Goal: Transaction & Acquisition: Purchase product/service

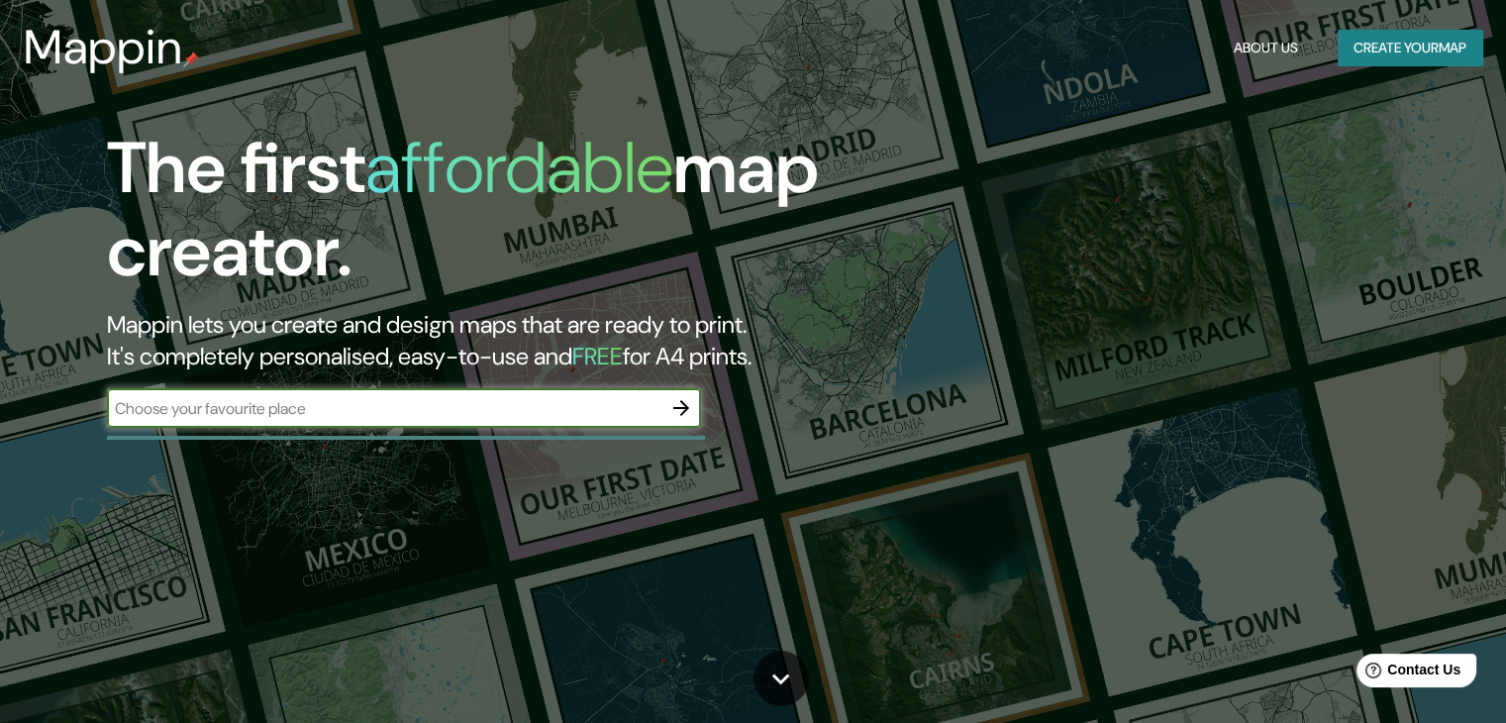
click at [1452, 54] on button "Create your map" at bounding box center [1409, 48] width 145 height 37
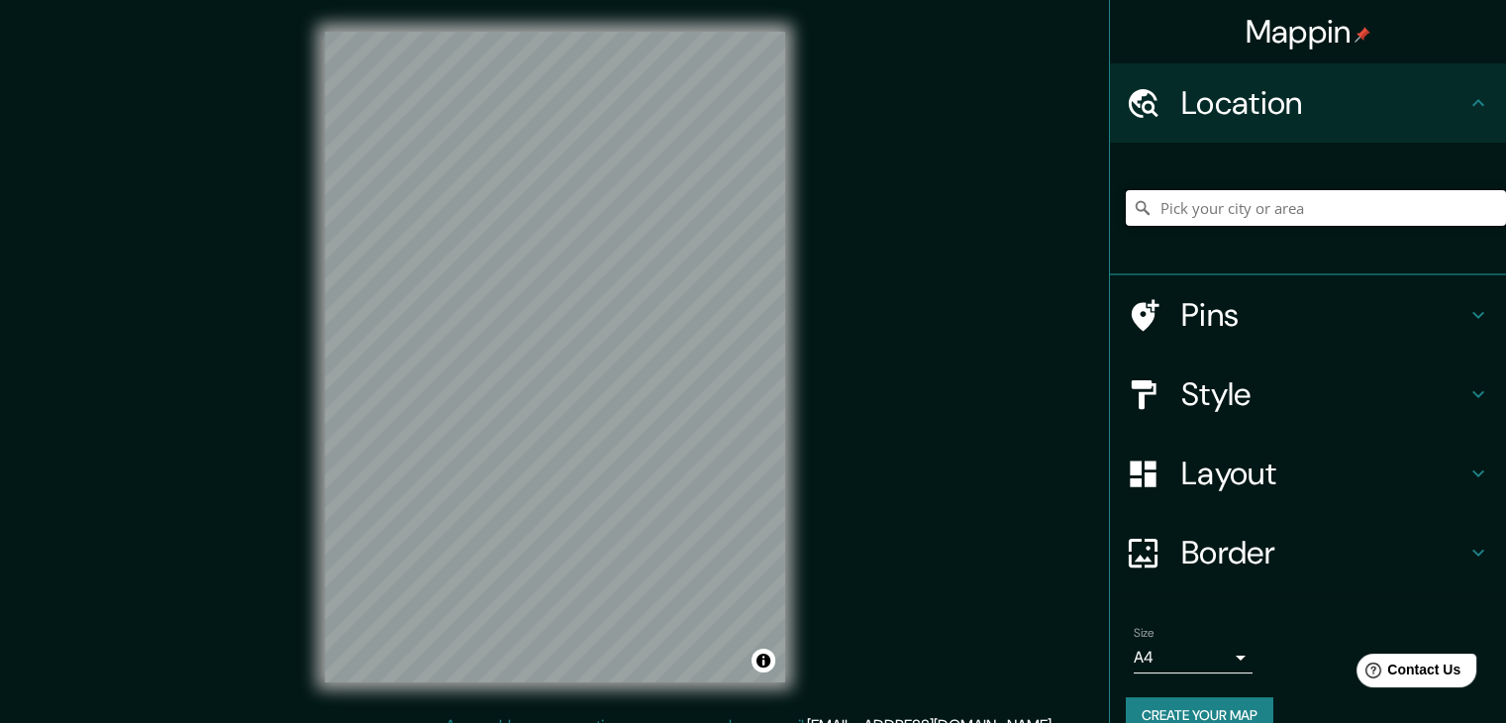
click at [1169, 202] on input "Pick your city or area" at bounding box center [1316, 208] width 380 height 36
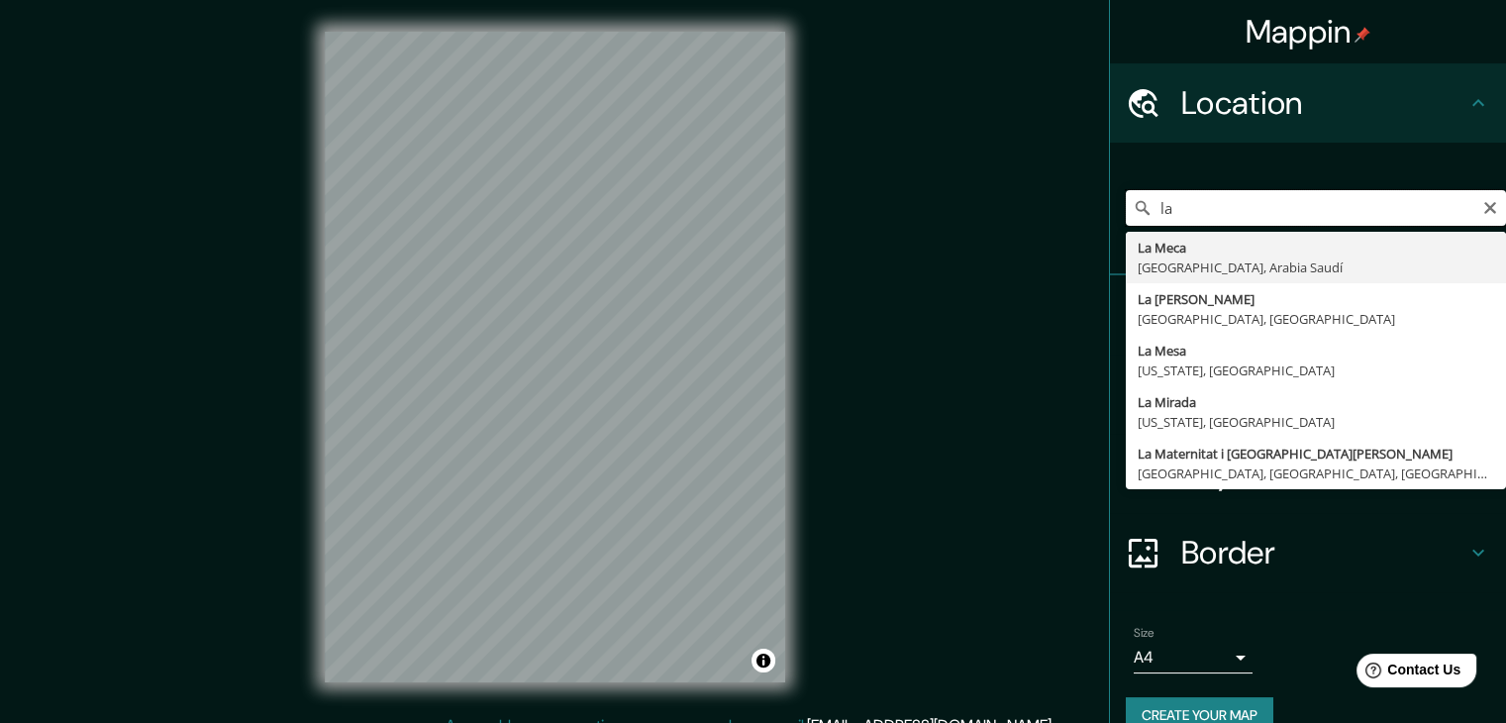
type input "l"
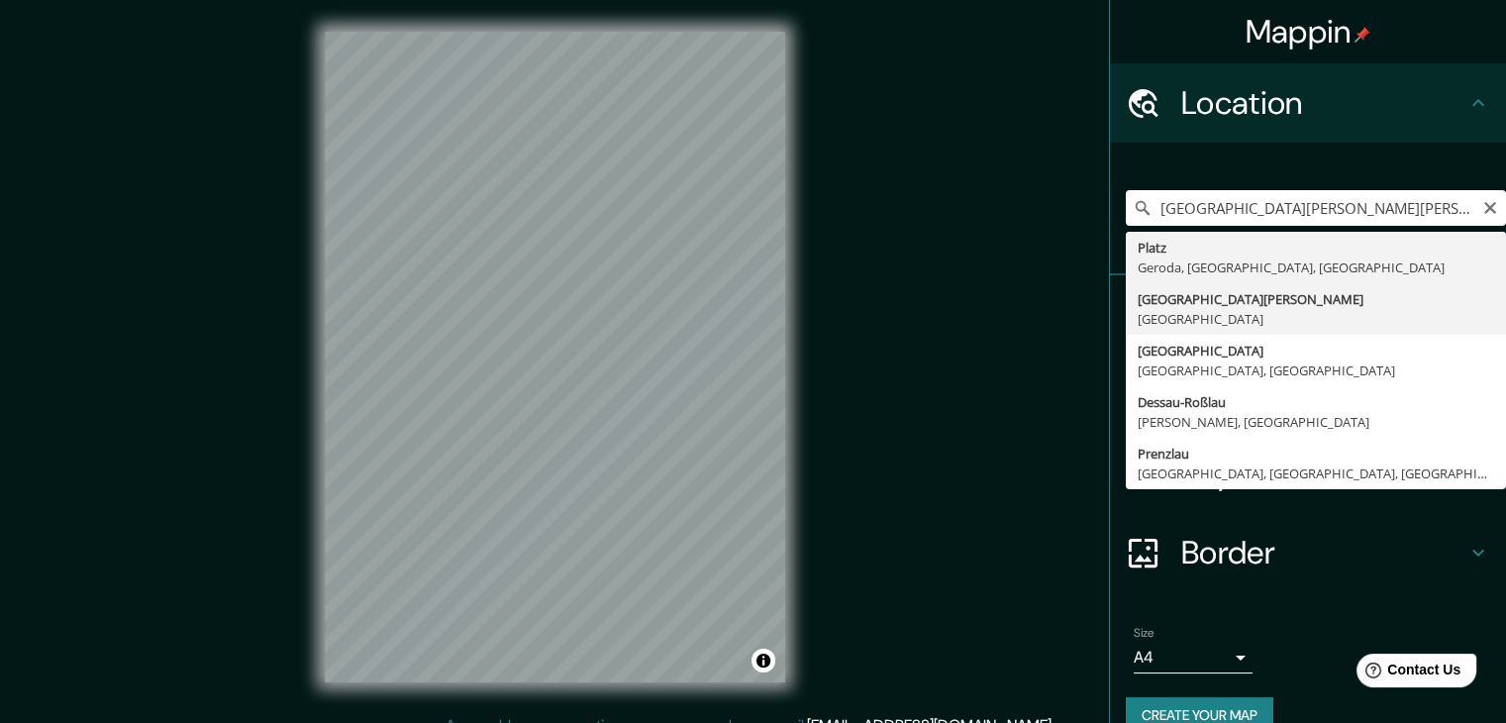
type input "[GEOGRAPHIC_DATA][PERSON_NAME], [GEOGRAPHIC_DATA]"
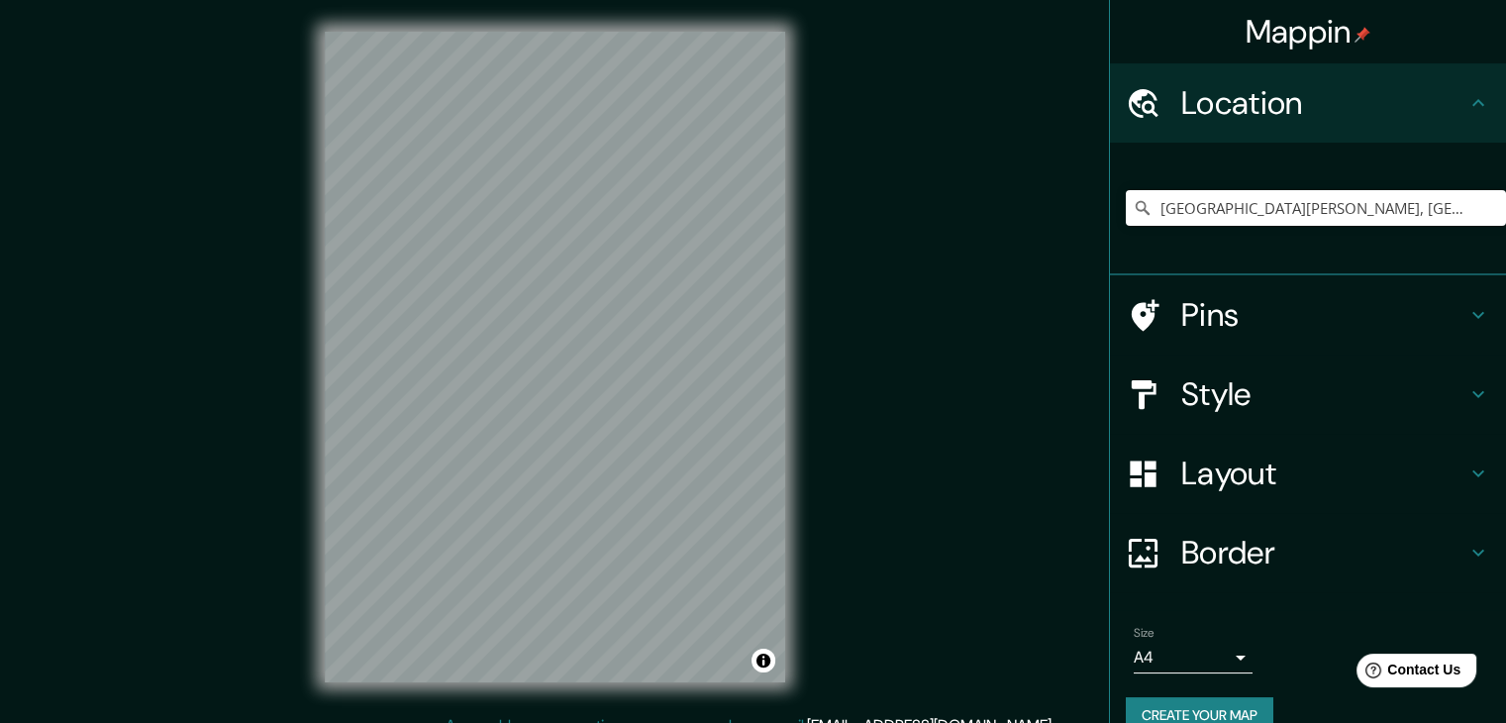
click at [300, 446] on div "© Mapbox © OpenStreetMap Improve this map" at bounding box center [555, 357] width 524 height 714
click at [1325, 488] on h4 "Layout" at bounding box center [1323, 473] width 285 height 40
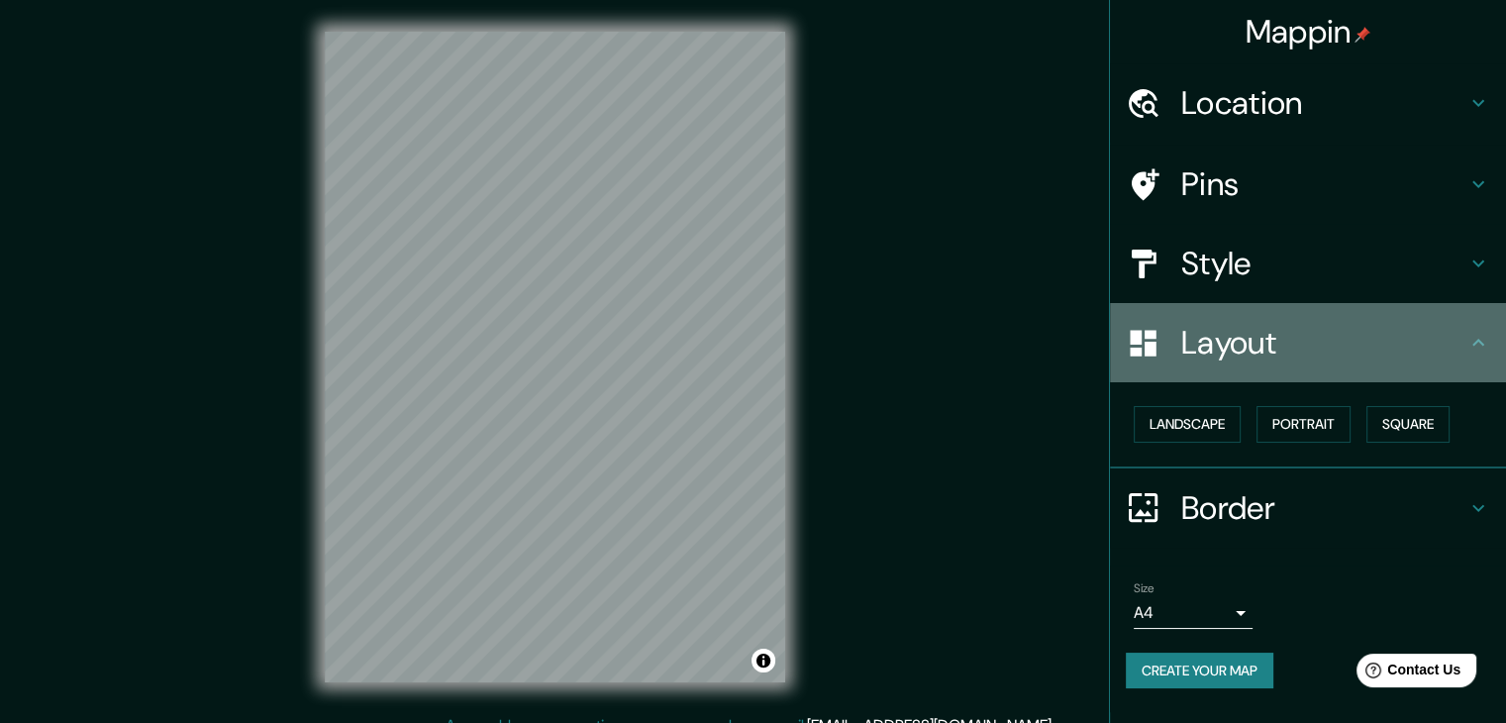
click at [1469, 331] on icon at bounding box center [1478, 343] width 24 height 24
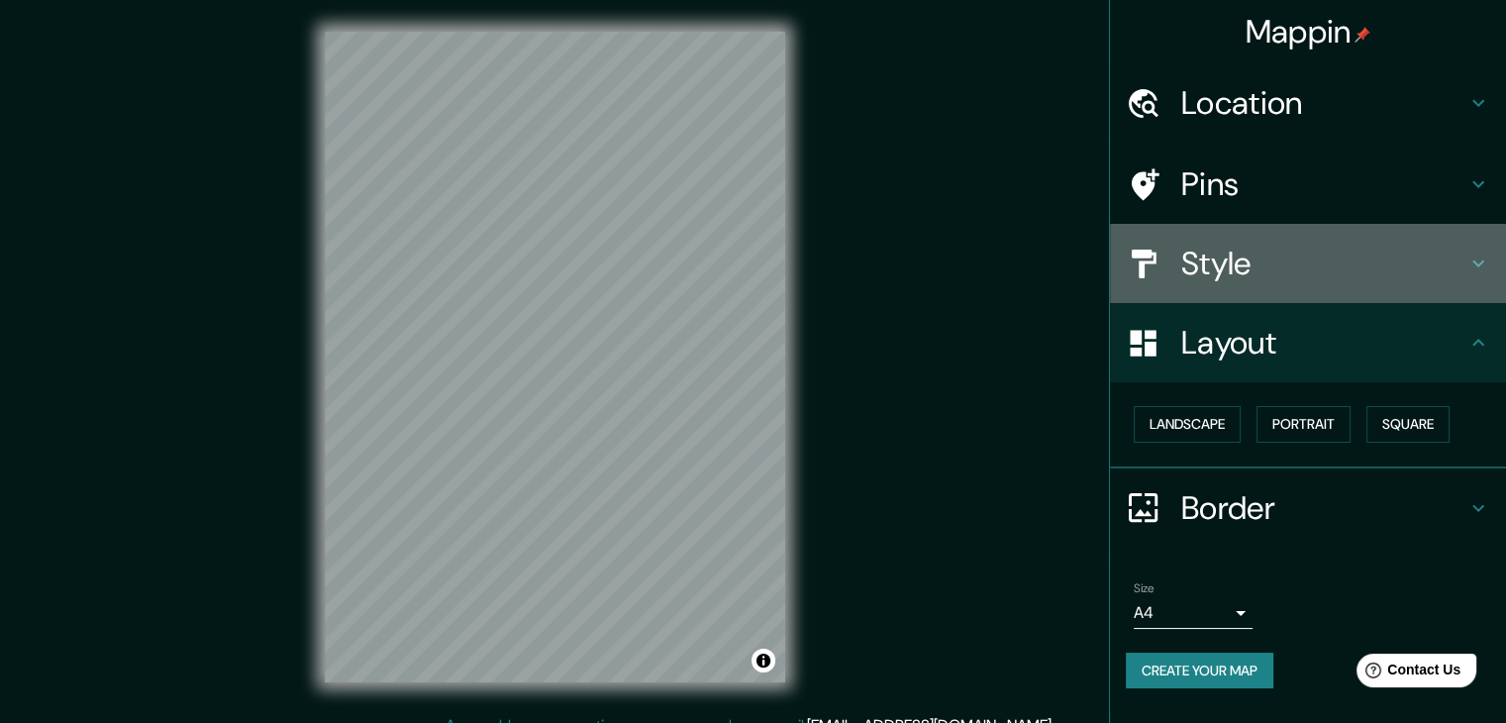
click at [1464, 278] on h4 "Style" at bounding box center [1323, 264] width 285 height 40
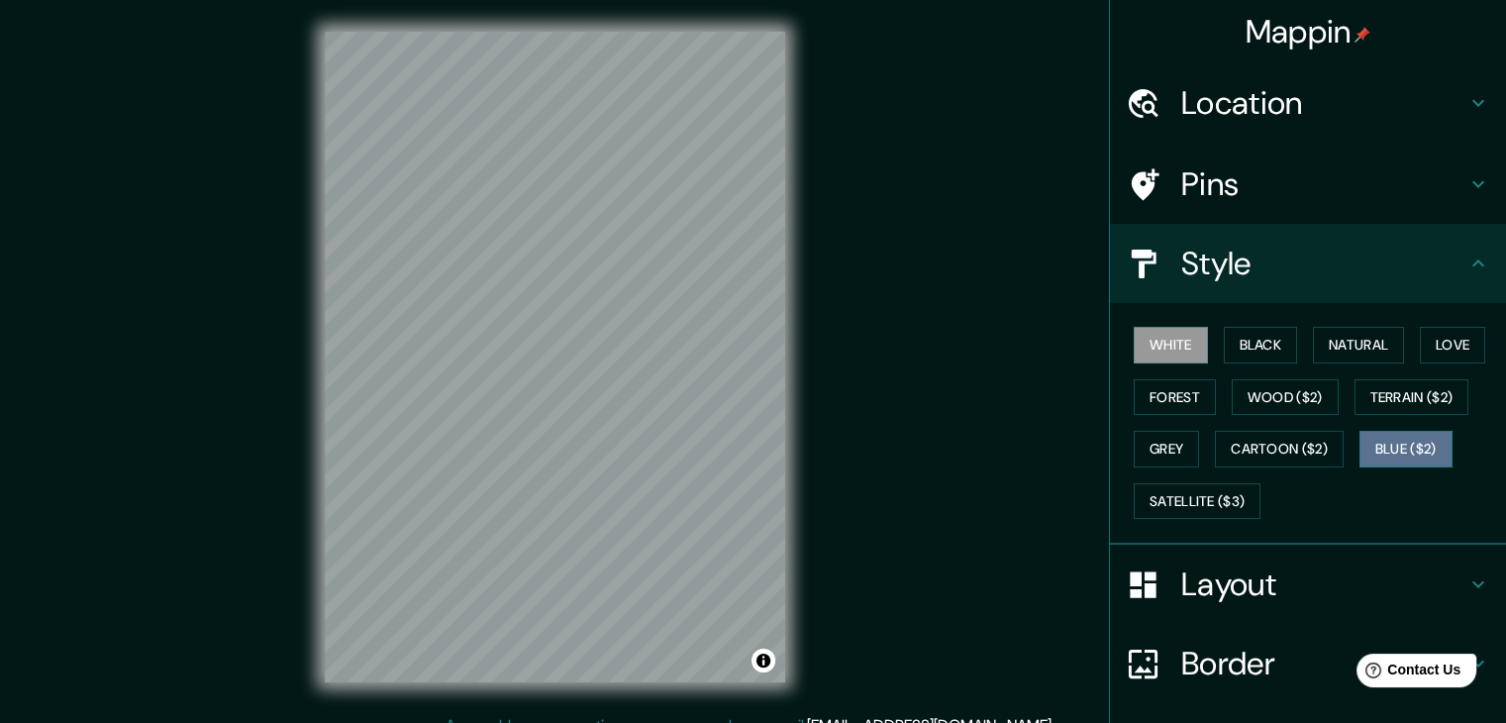
click at [1390, 456] on button "Blue ($2)" at bounding box center [1405, 449] width 93 height 37
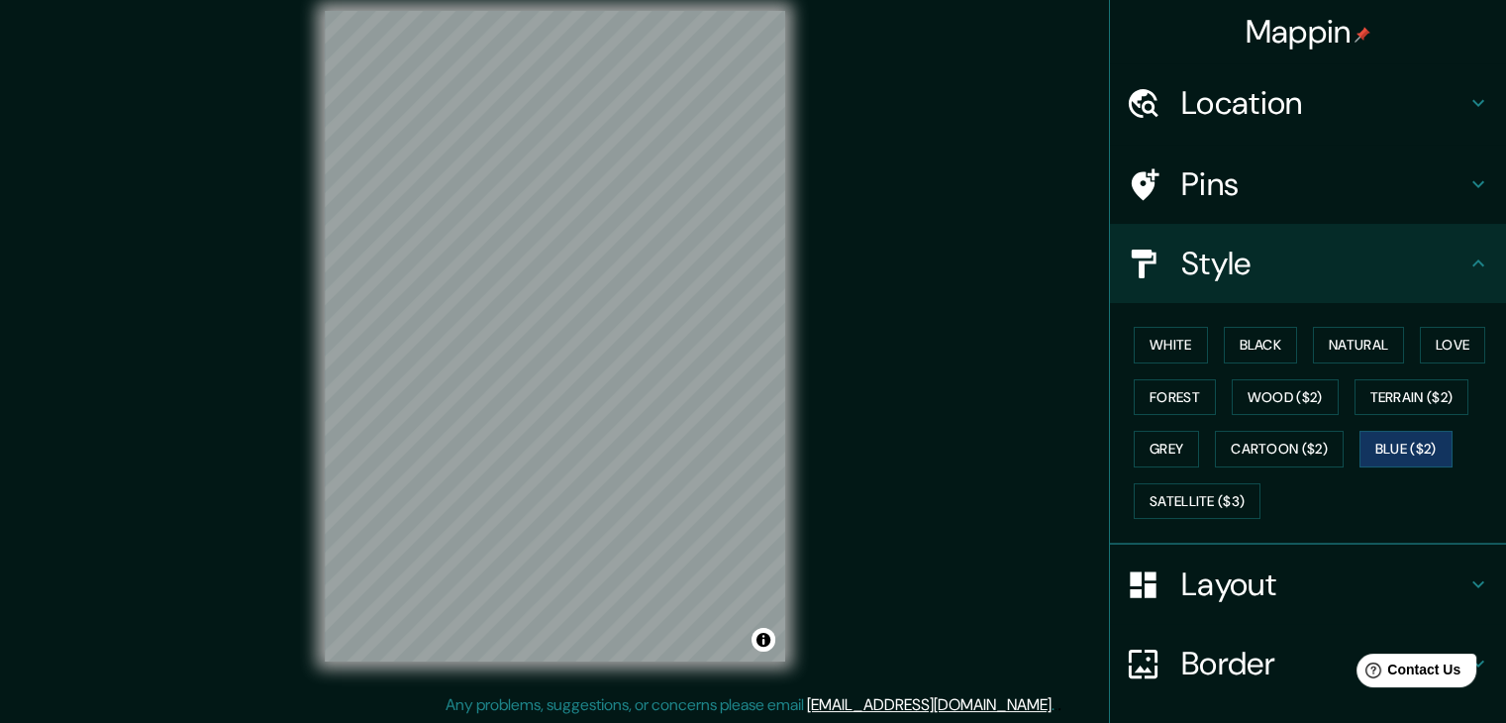
scroll to position [23, 0]
click at [1200, 183] on h4 "Pins" at bounding box center [1323, 184] width 285 height 40
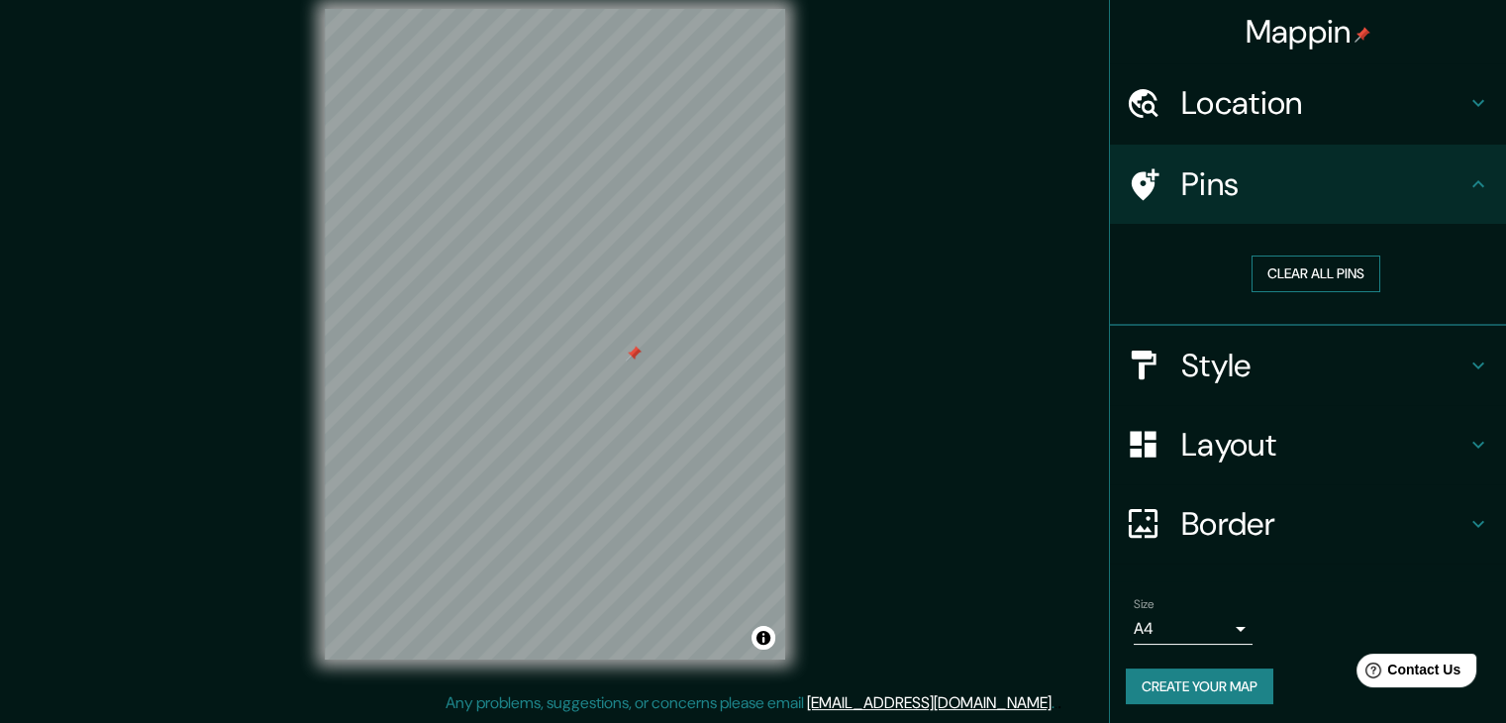
click at [1277, 257] on button "Clear all pins" at bounding box center [1315, 273] width 129 height 37
click at [1283, 274] on button "Clear all pins" at bounding box center [1315, 273] width 129 height 37
click at [1255, 517] on h4 "Border" at bounding box center [1323, 524] width 285 height 40
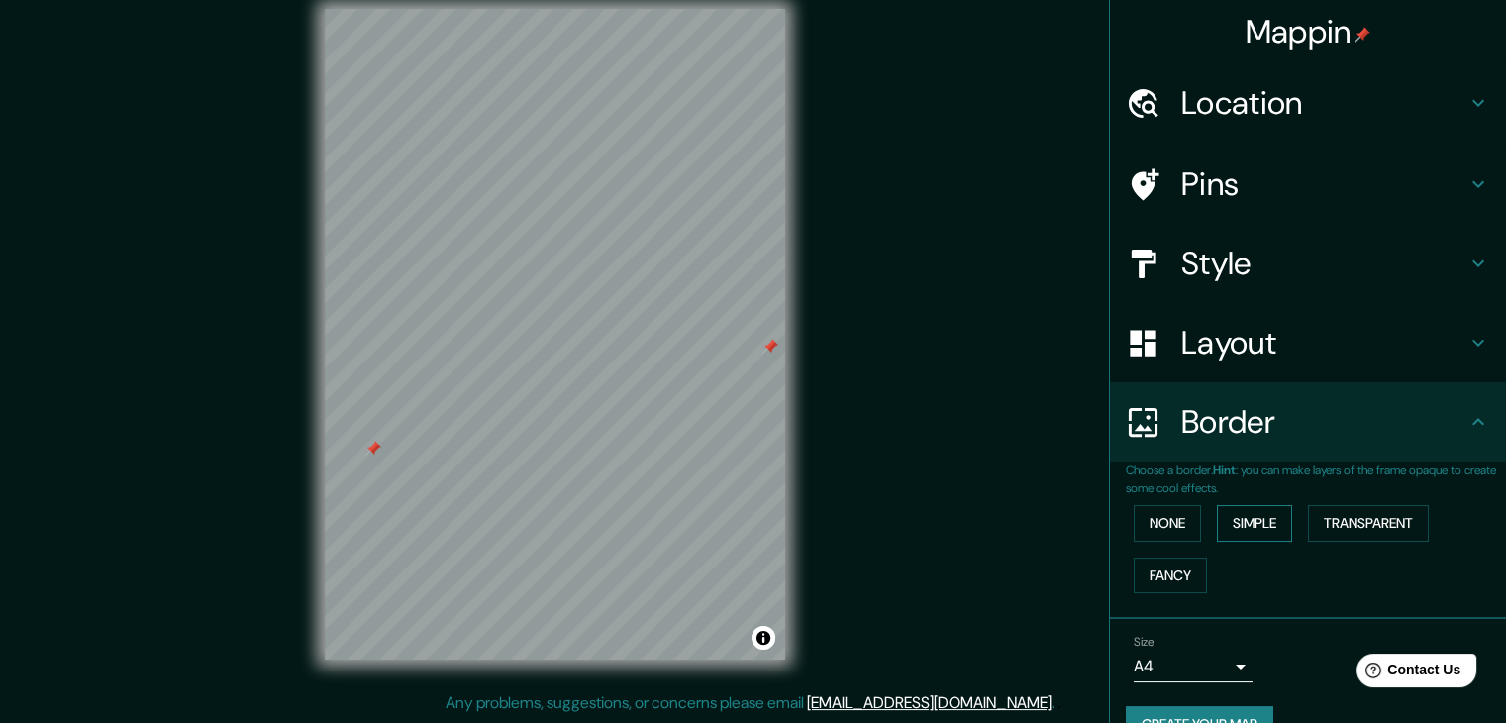
click at [1243, 532] on button "Simple" at bounding box center [1254, 523] width 75 height 37
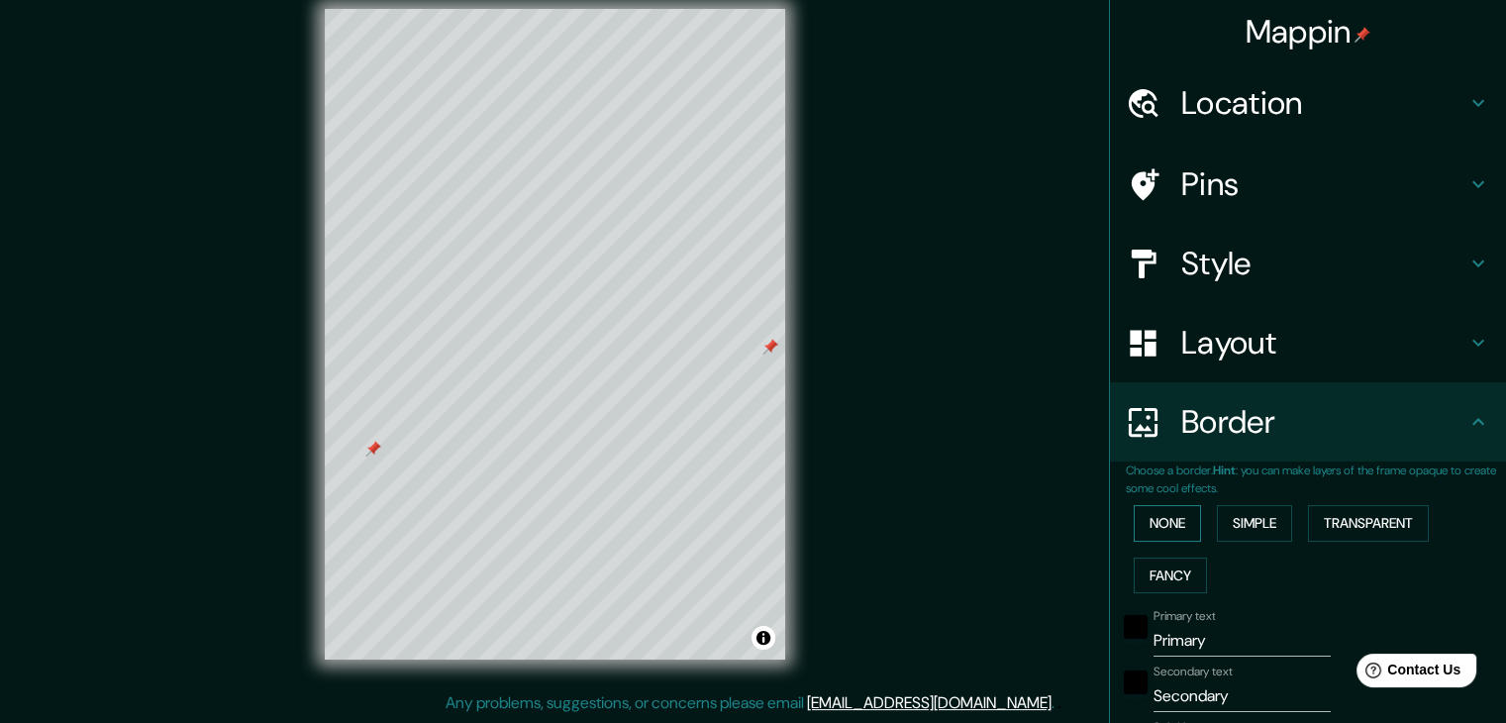
click at [1180, 517] on button "None" at bounding box center [1167, 523] width 67 height 37
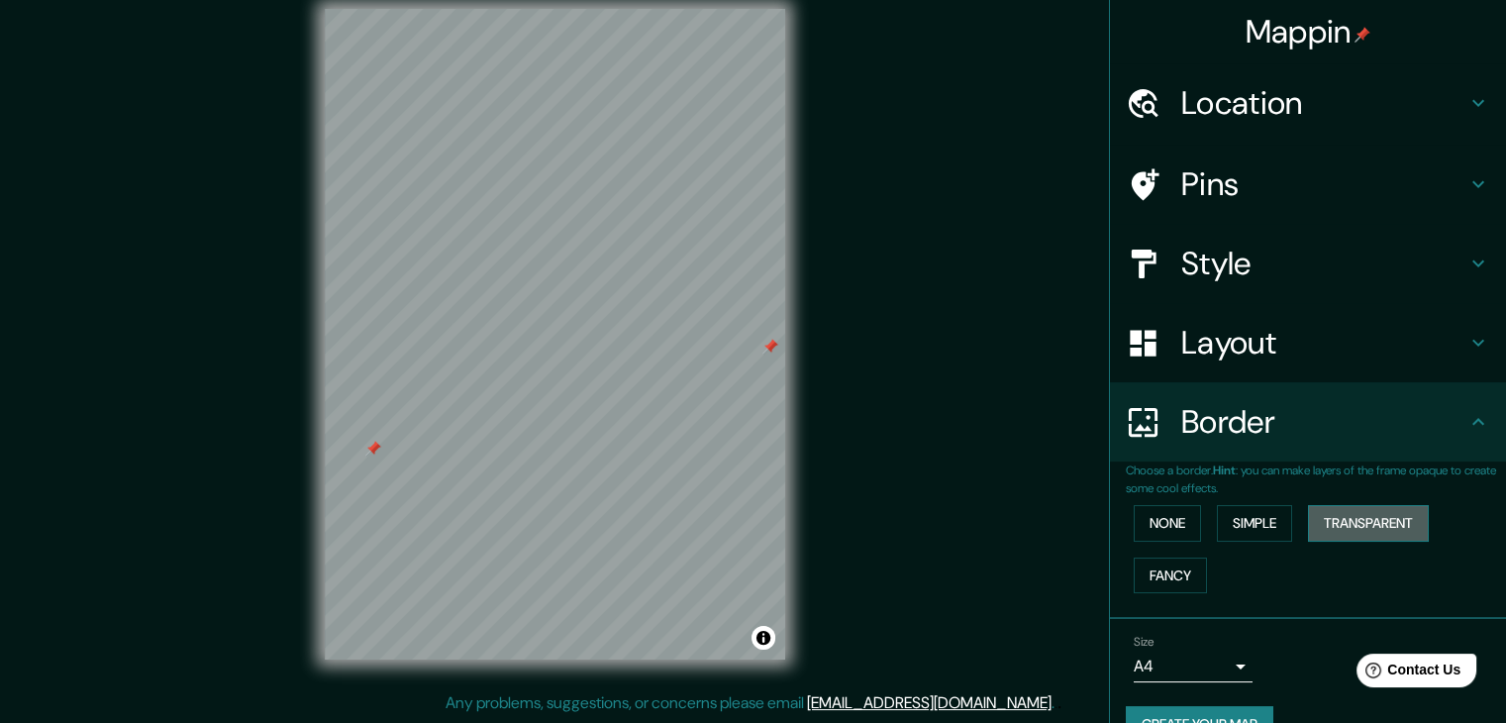
click at [1331, 516] on button "Transparent" at bounding box center [1368, 523] width 121 height 37
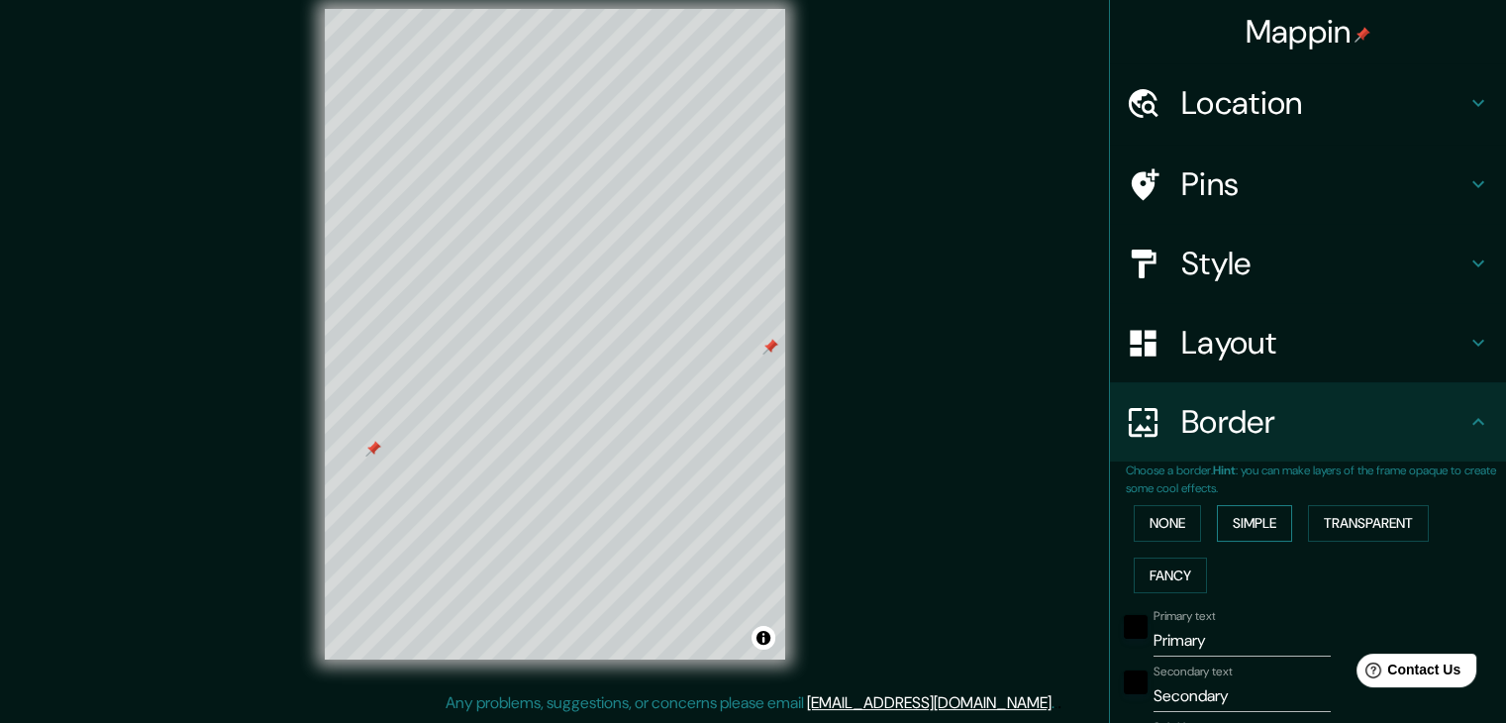
click at [1255, 525] on button "Simple" at bounding box center [1254, 523] width 75 height 37
click at [1139, 529] on button "None" at bounding box center [1167, 523] width 67 height 37
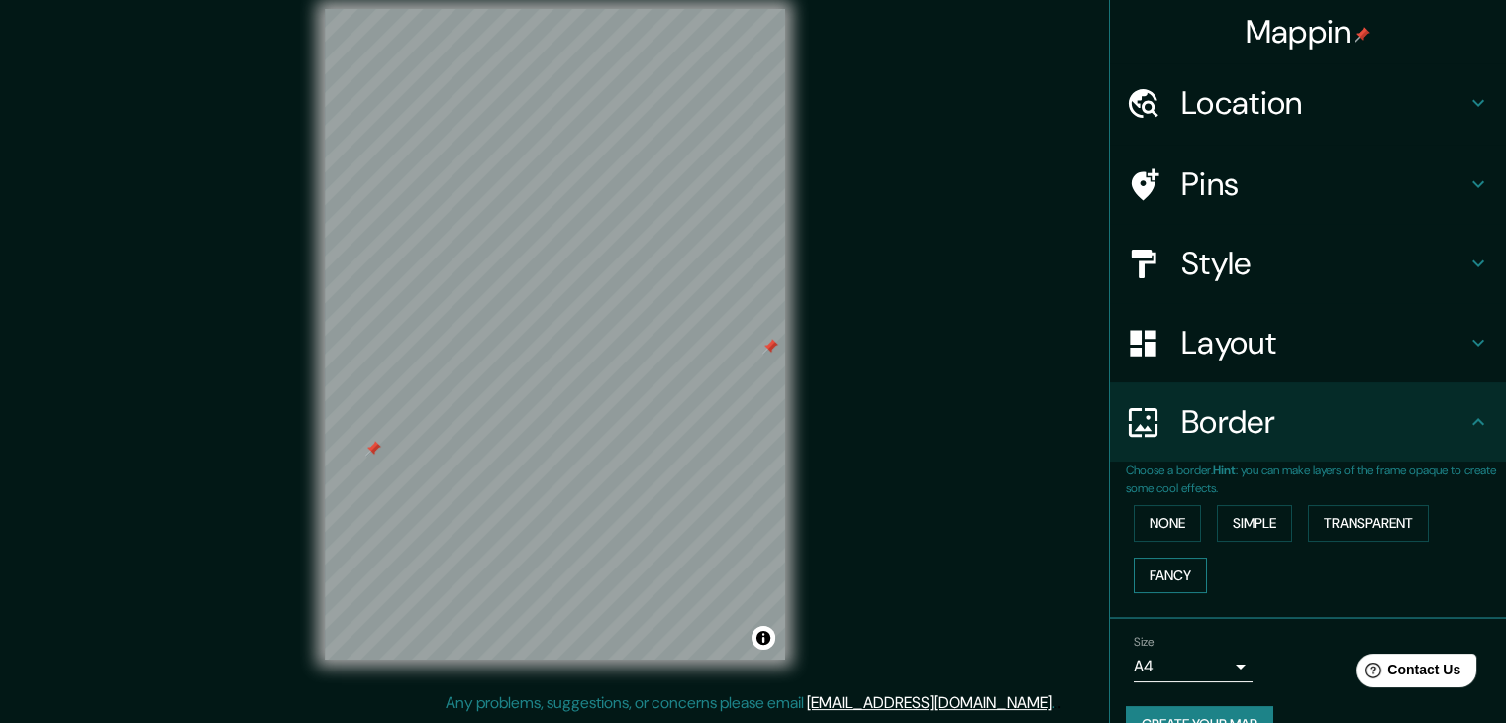
click at [1160, 575] on button "Fancy" at bounding box center [1170, 575] width 73 height 37
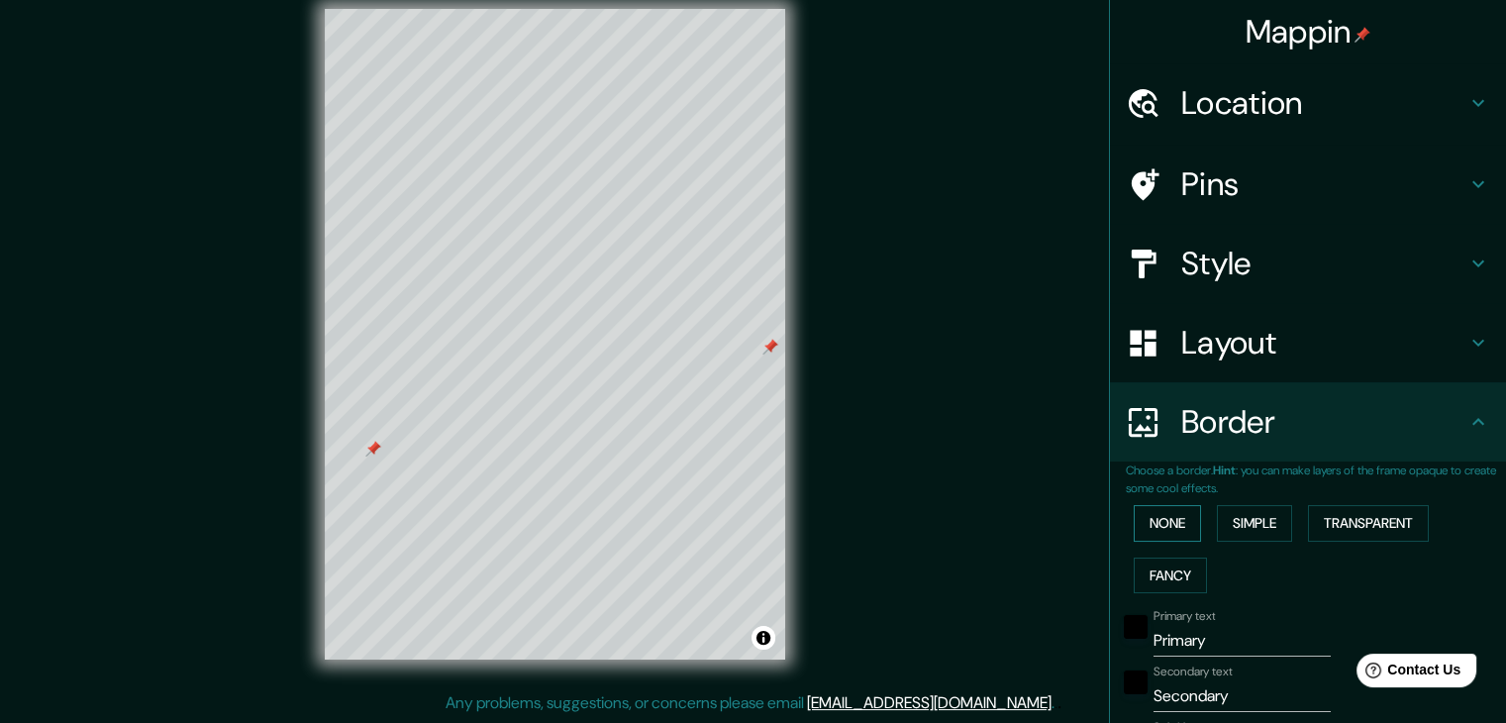
click at [1141, 532] on button "None" at bounding box center [1167, 523] width 67 height 37
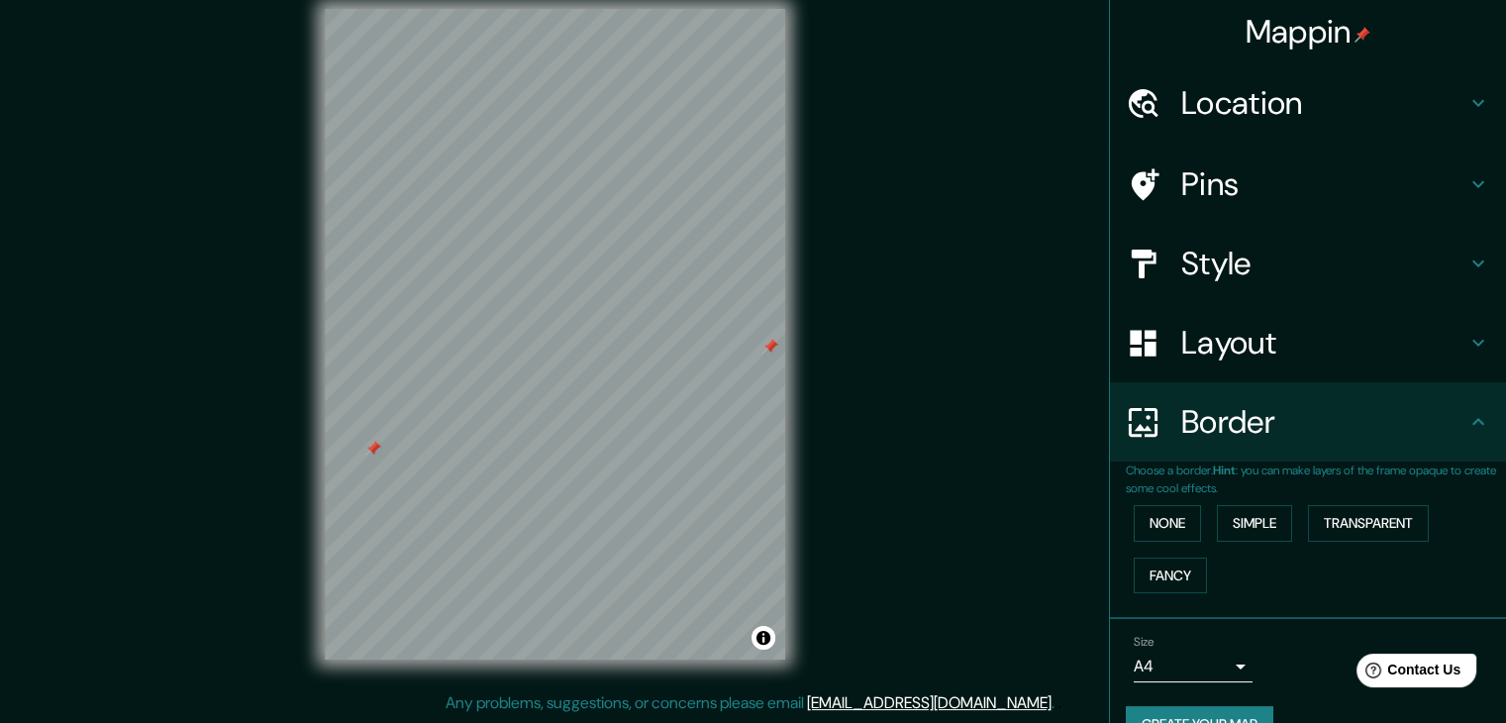
click at [1230, 274] on h4 "Style" at bounding box center [1323, 264] width 285 height 40
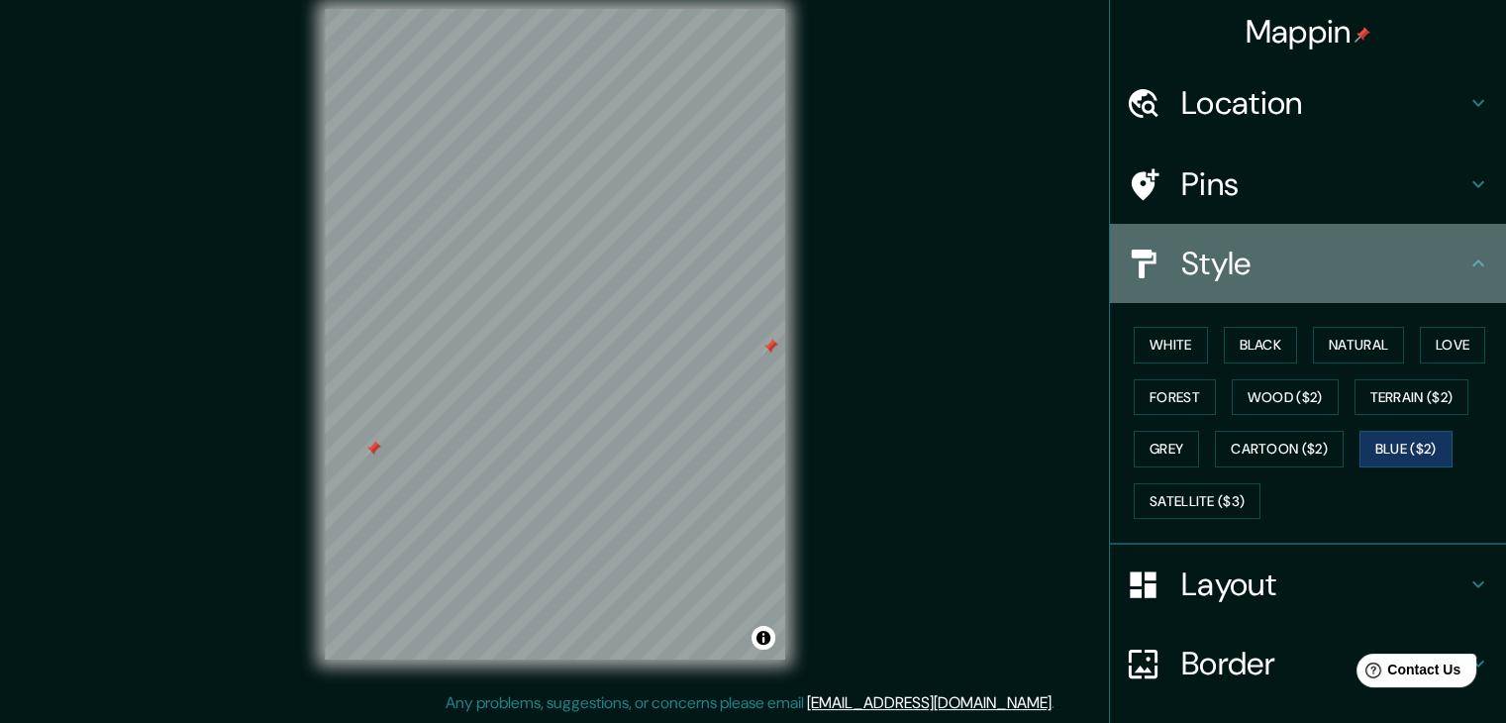
click at [1230, 274] on h4 "Style" at bounding box center [1323, 264] width 285 height 40
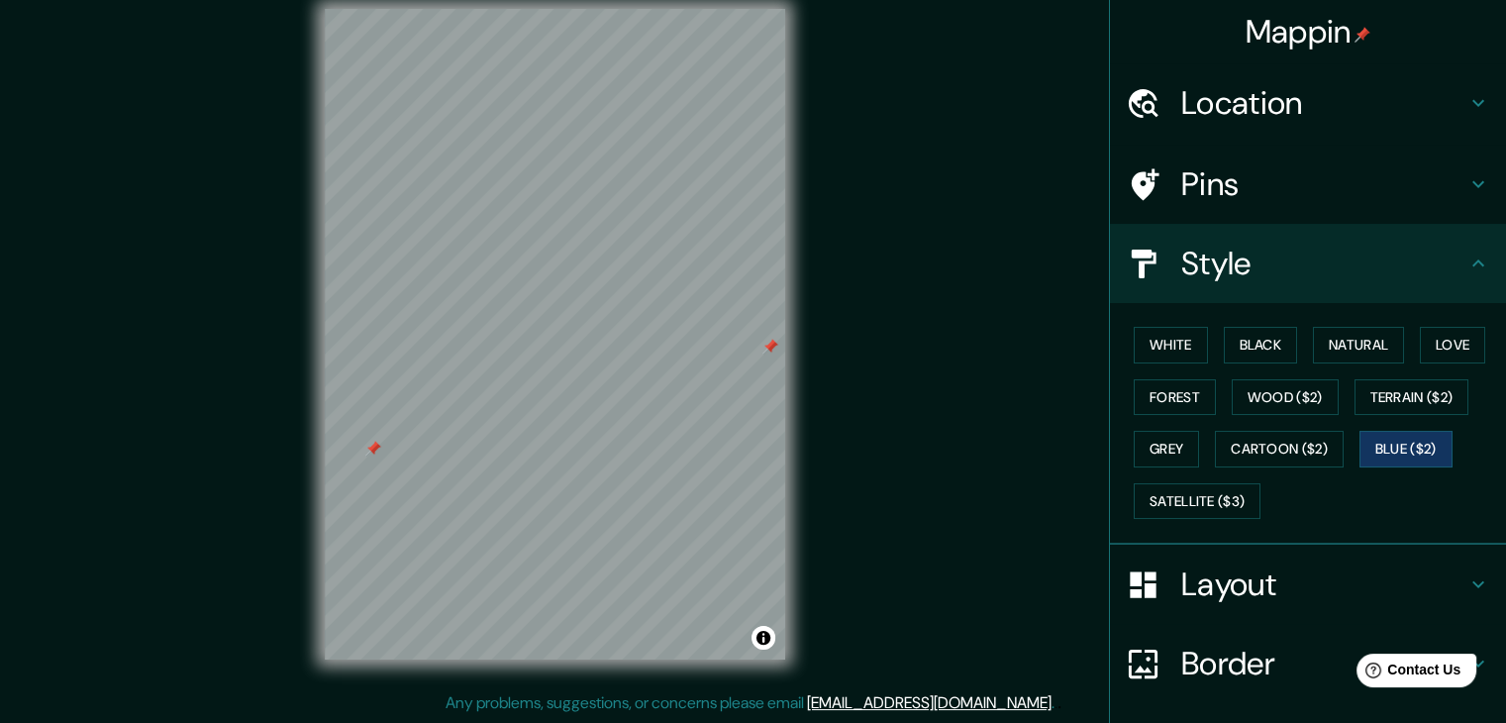
click at [1466, 266] on icon at bounding box center [1478, 263] width 24 height 24
click at [1466, 272] on icon at bounding box center [1478, 263] width 24 height 24
click at [1343, 583] on h4 "Layout" at bounding box center [1323, 584] width 285 height 40
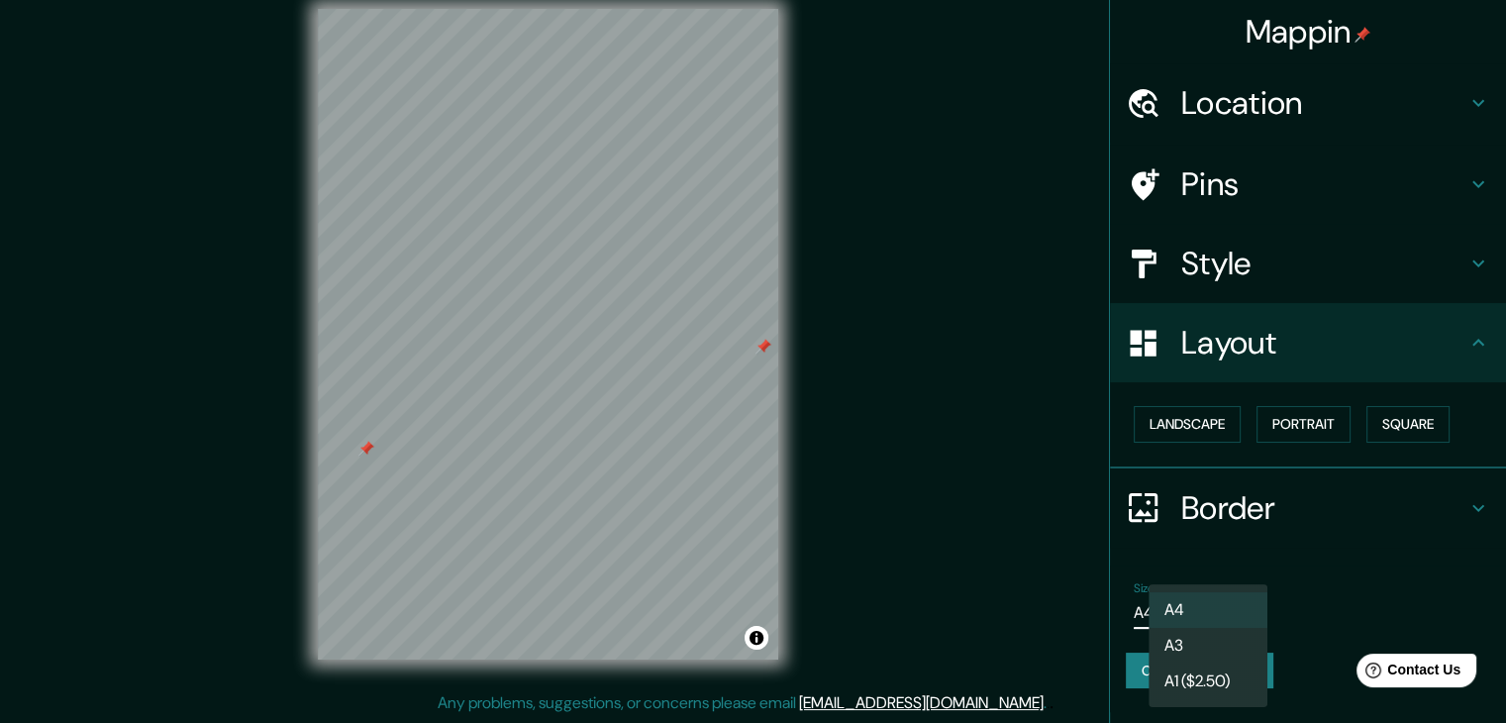
click at [1227, 615] on body "Mappin Location [GEOGRAPHIC_DATA][PERSON_NAME], [GEOGRAPHIC_DATA] Pins Style La…" at bounding box center [753, 338] width 1506 height 723
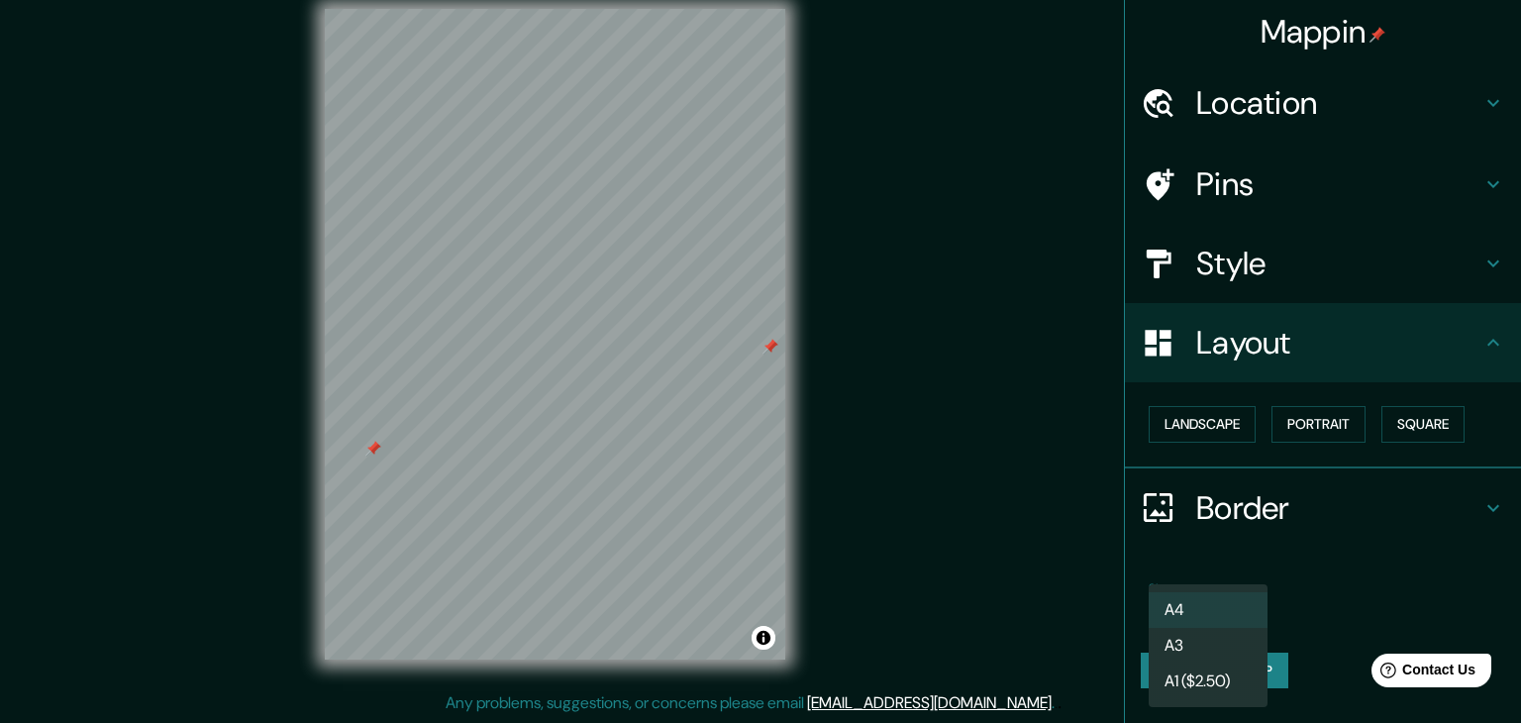
click at [1232, 649] on li "A3" at bounding box center [1207, 646] width 119 height 36
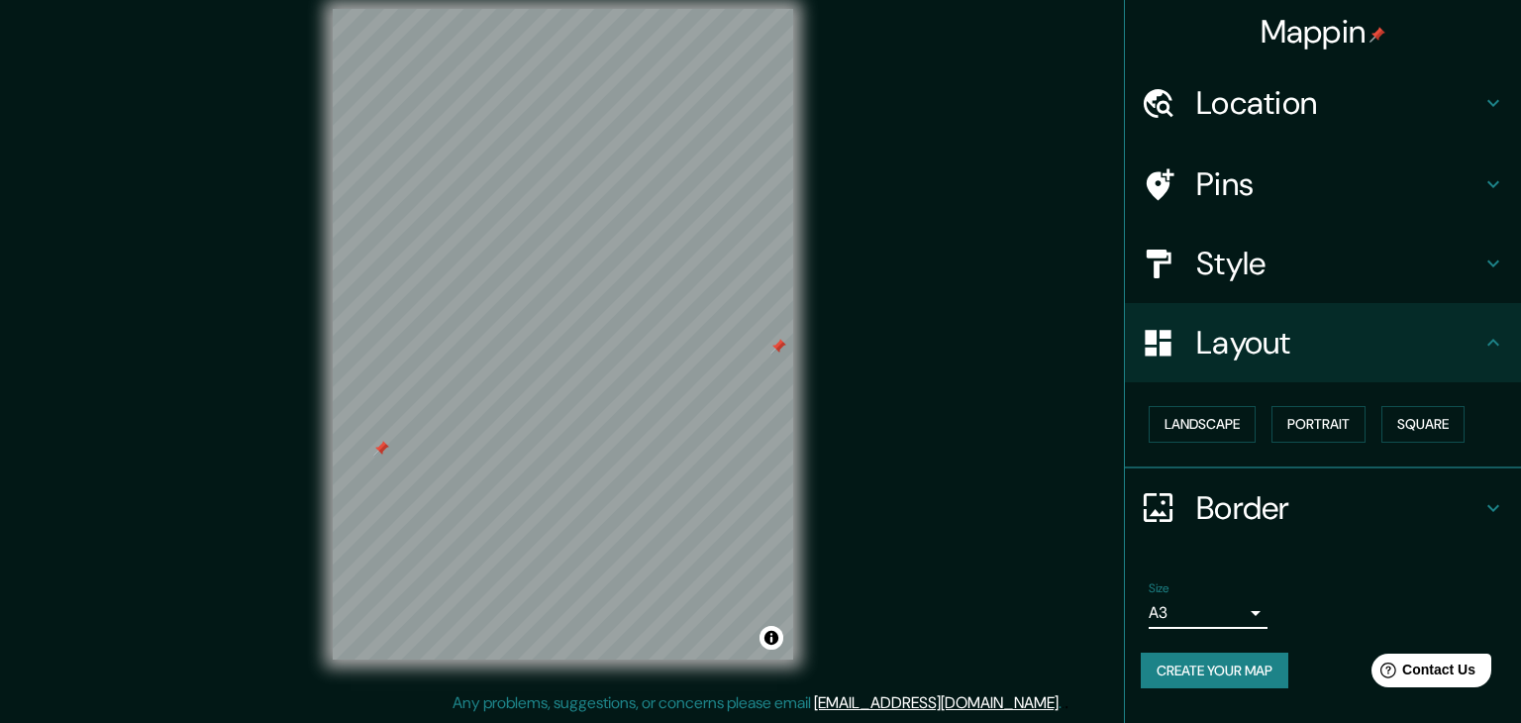
click at [1212, 623] on body "Mappin Location [GEOGRAPHIC_DATA][PERSON_NAME], [GEOGRAPHIC_DATA] Pins Style La…" at bounding box center [760, 338] width 1521 height 723
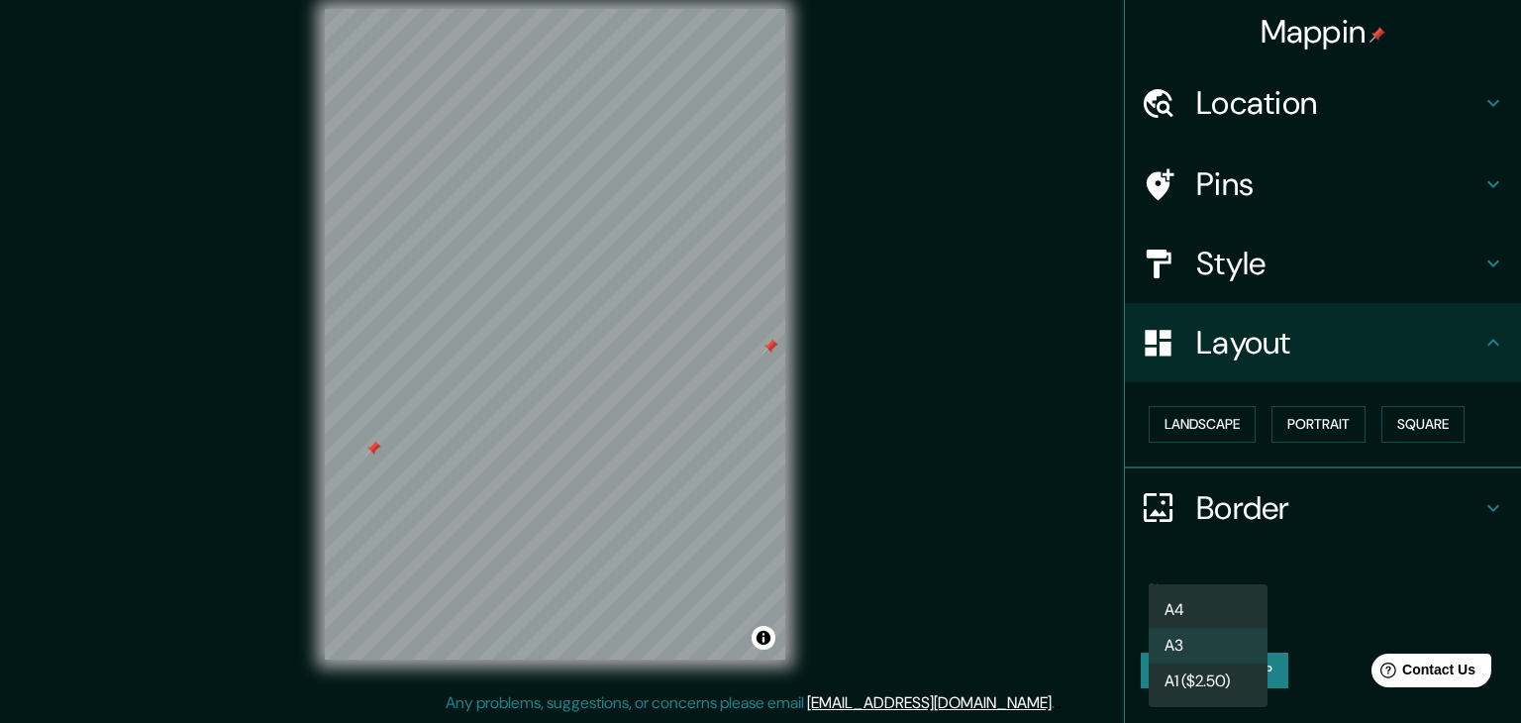
click at [1206, 608] on li "A4" at bounding box center [1207, 610] width 119 height 36
type input "single"
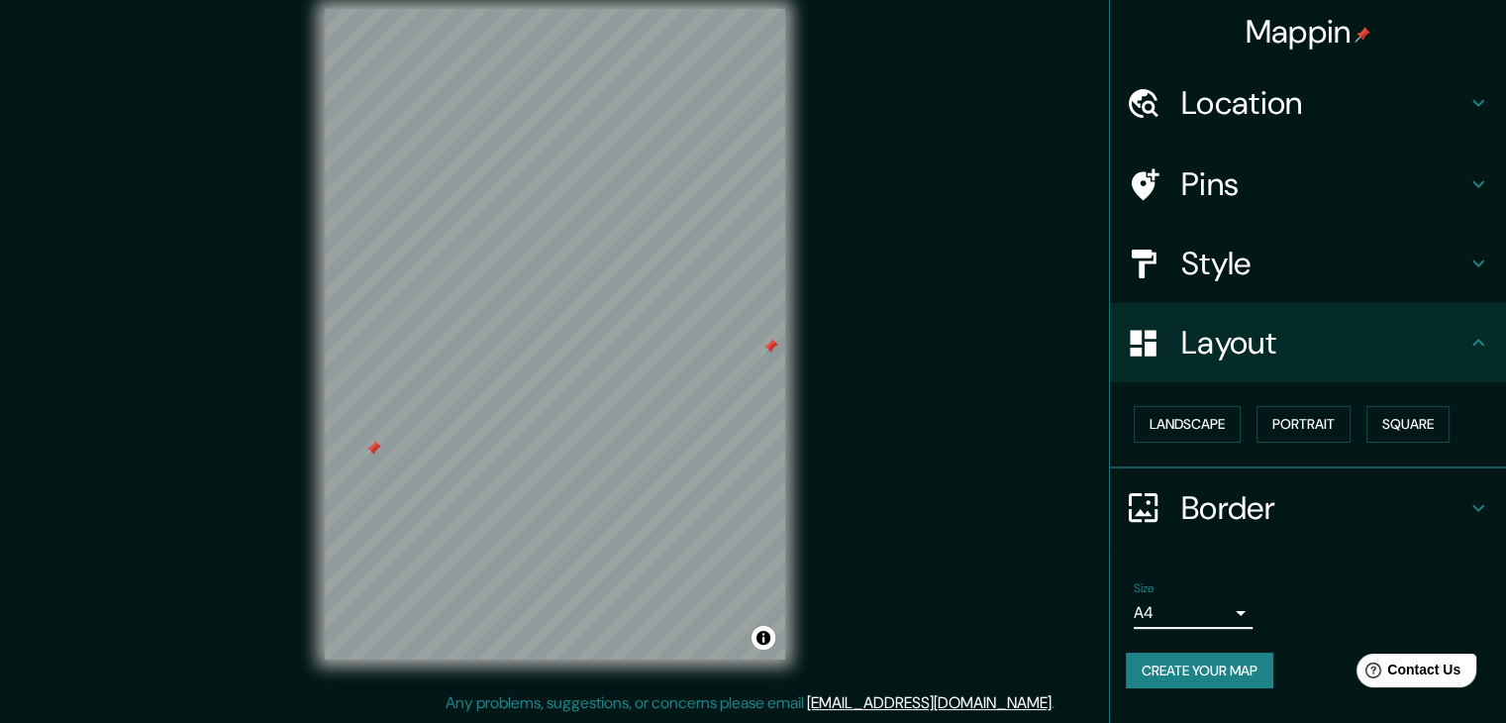
click at [1428, 492] on h4 "Border" at bounding box center [1323, 508] width 285 height 40
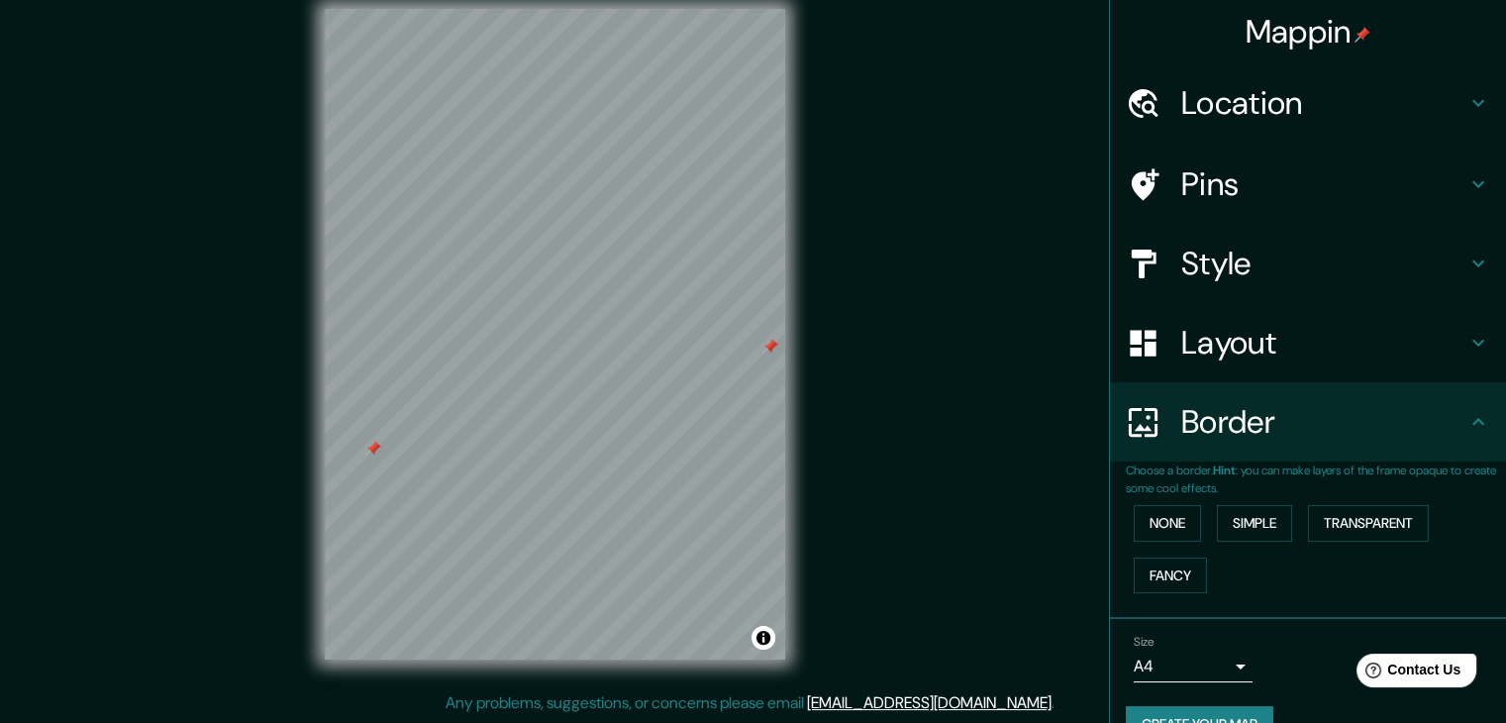
click at [1322, 369] on div "Layout" at bounding box center [1308, 342] width 396 height 79
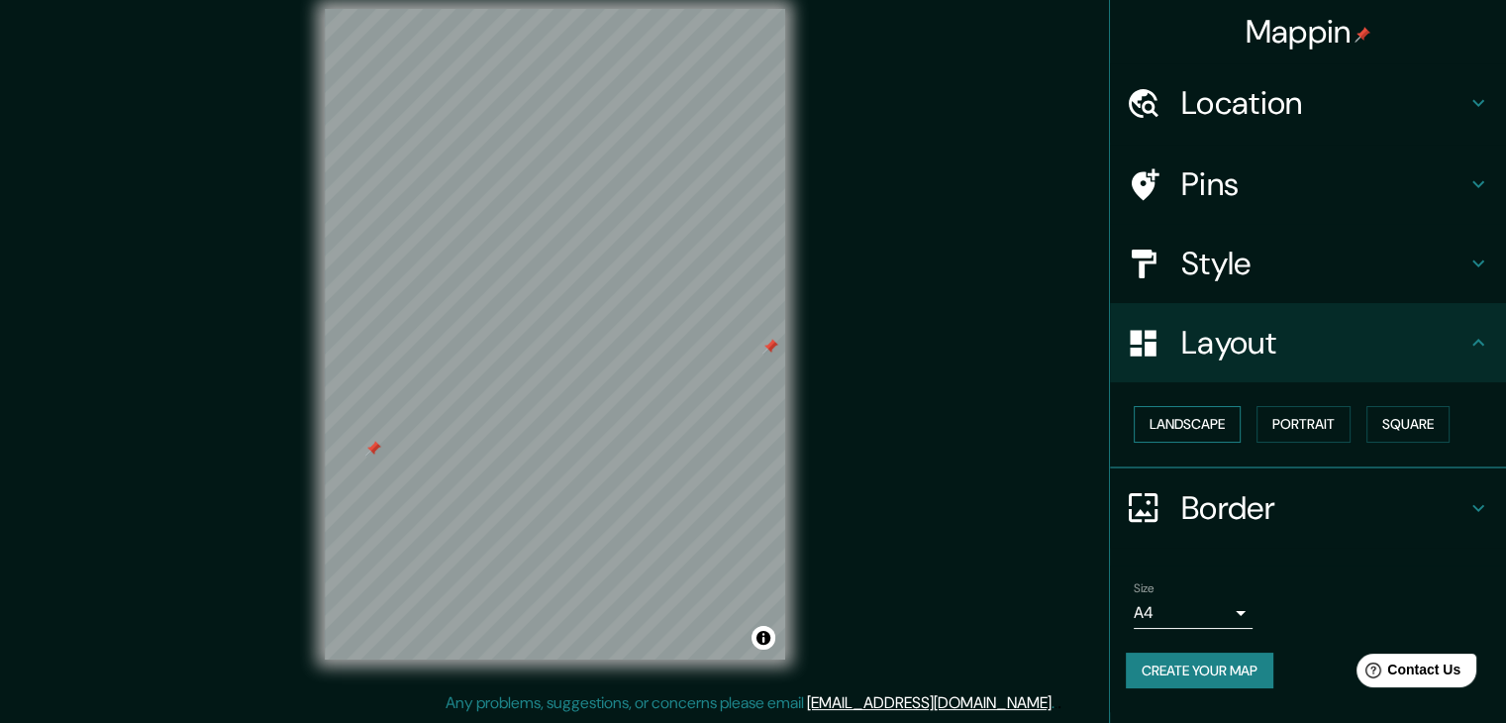
click at [1204, 426] on button "Landscape" at bounding box center [1187, 424] width 107 height 37
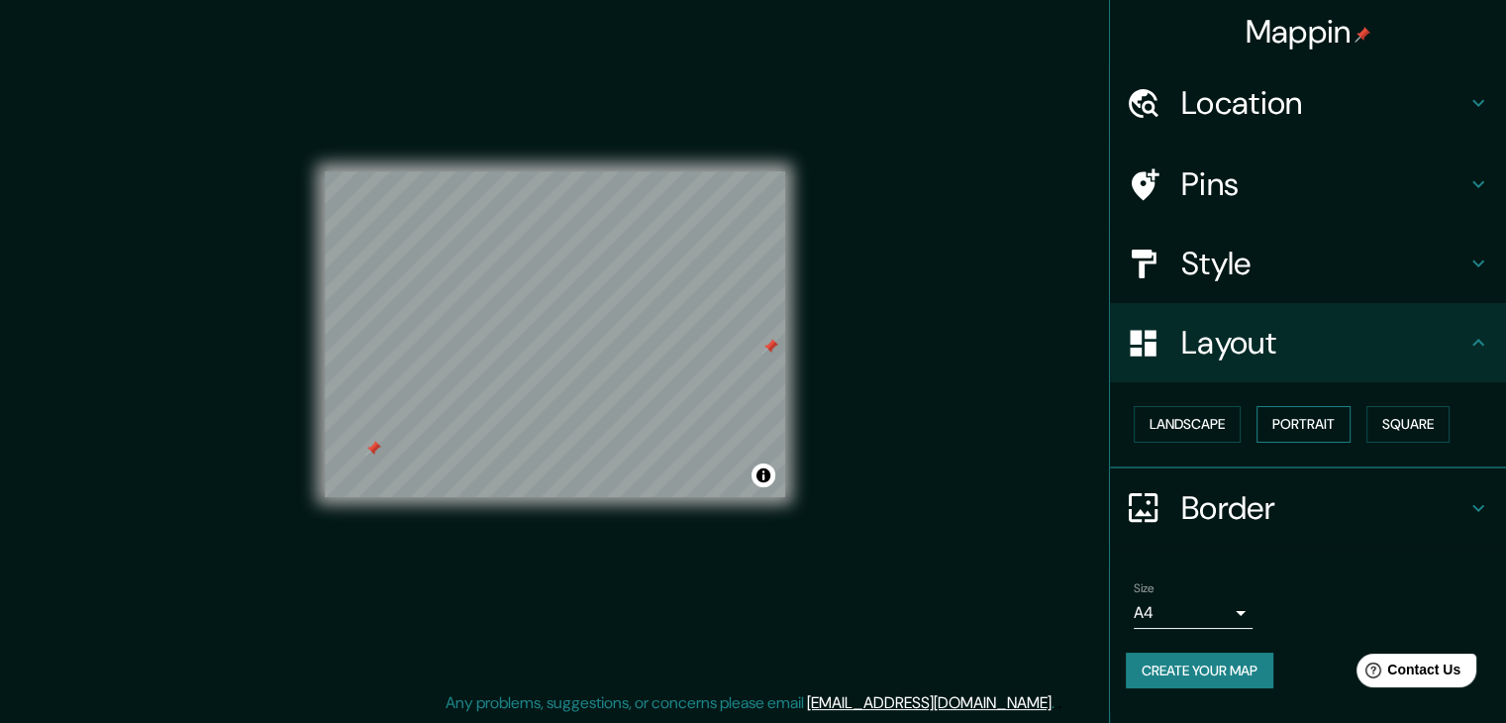
click at [1323, 424] on button "Portrait" at bounding box center [1303, 424] width 94 height 37
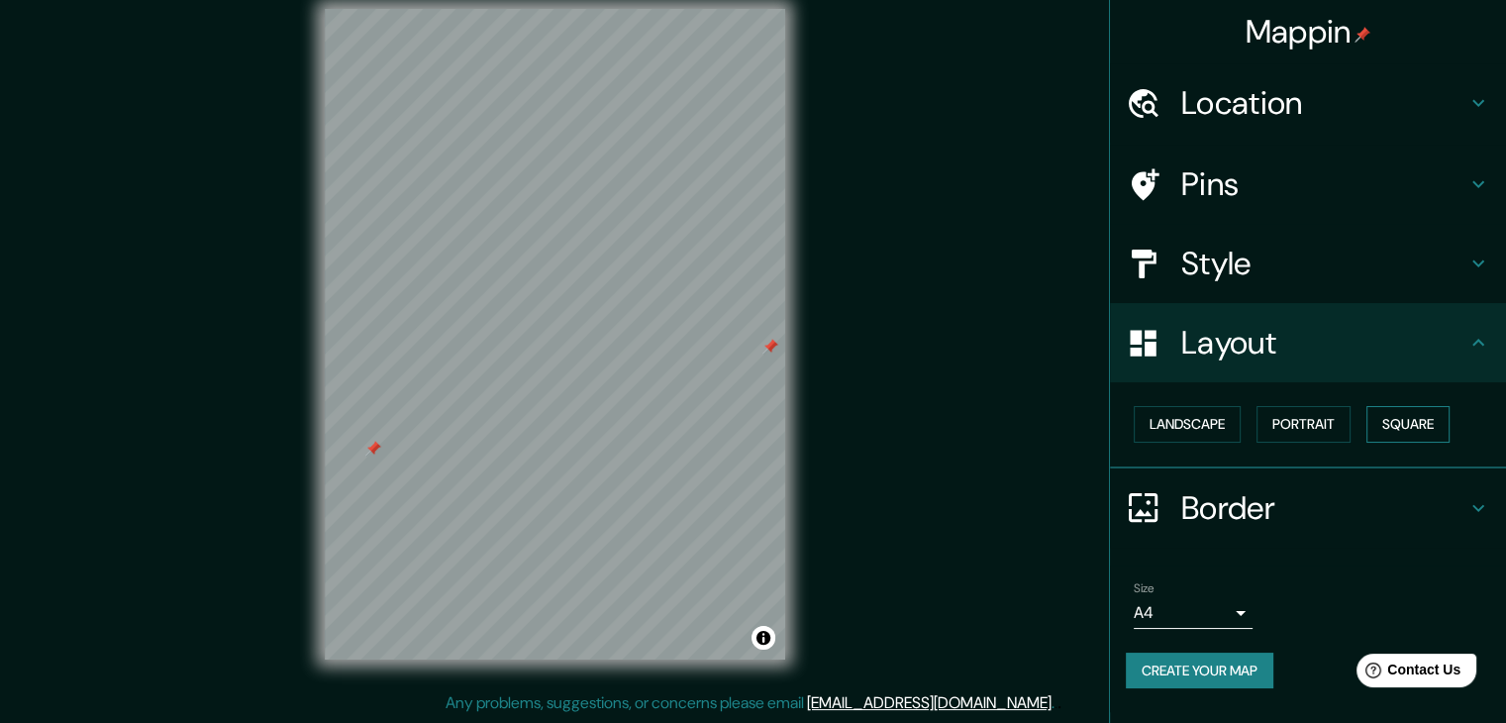
click at [1403, 421] on button "Square" at bounding box center [1407, 424] width 83 height 37
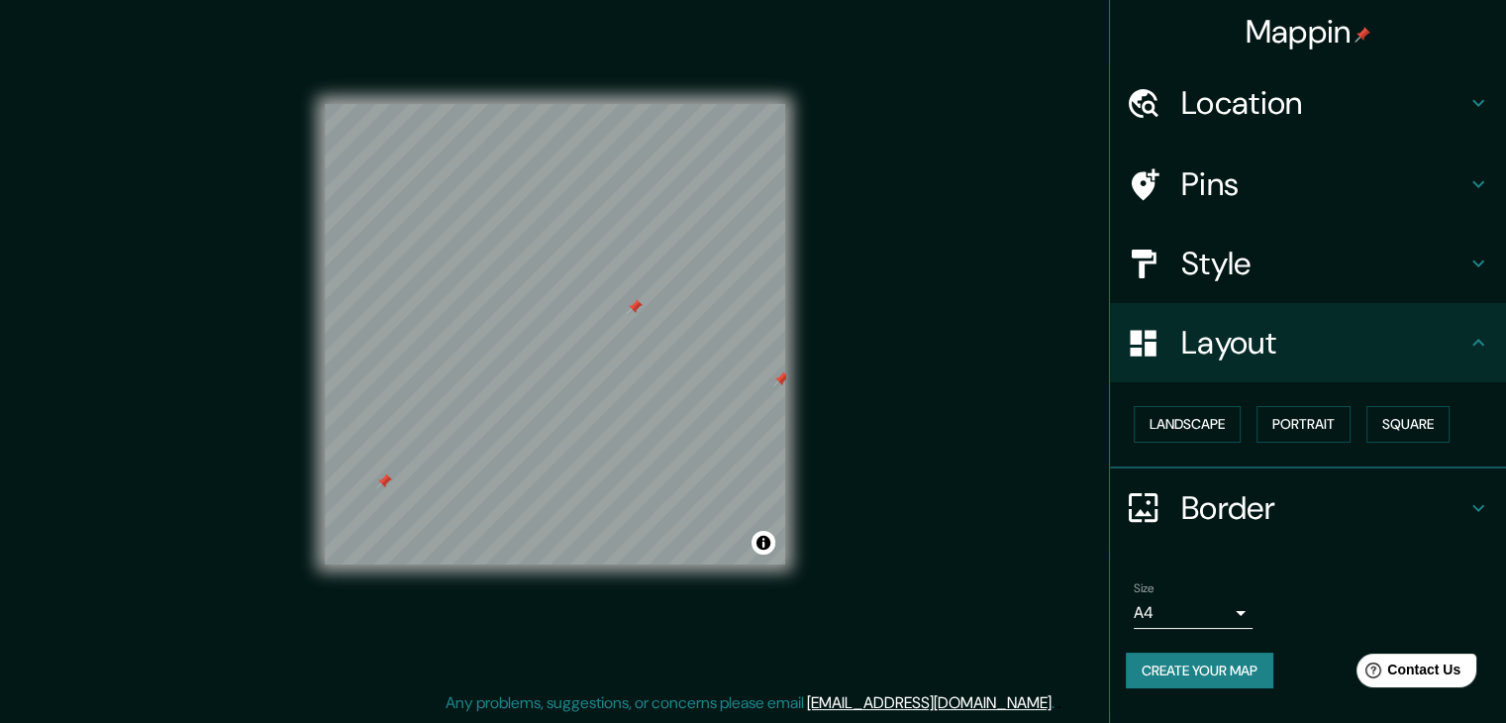
click at [636, 310] on div at bounding box center [635, 307] width 16 height 16
drag, startPoint x: 636, startPoint y: 310, endPoint x: 887, endPoint y: 337, distance: 252.9
click at [887, 337] on div "Mappin Location [GEOGRAPHIC_DATA][PERSON_NAME], [GEOGRAPHIC_DATA] Pins Style La…" at bounding box center [753, 349] width 1506 height 745
